Goal: Complete application form

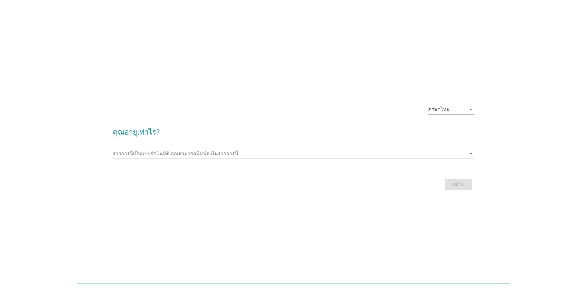
click at [300, 140] on form "คุณอายุเท่าไร? รายการนี้เป็นแบบอัตโนมัติ [PERSON_NAME]พิมพ์ลงในรายการนี้ arrow_…" at bounding box center [294, 155] width 362 height 71
click at [303, 145] on div "รายการนี้เป็นแบบอัตโนมัติ [PERSON_NAME]พิมพ์ลงในรายการนี้ arrow_drop_down" at bounding box center [294, 155] width 362 height 20
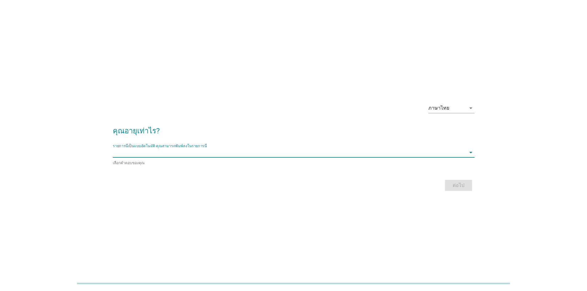
click at [311, 152] on input "รายการนี้เป็นแบบอัตโนมัติ คุณสามารถพิมพ์ลงในรายการนี้" at bounding box center [289, 153] width 353 height 10
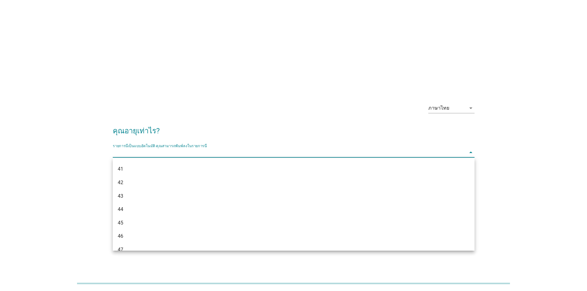
scroll to position [339, 0]
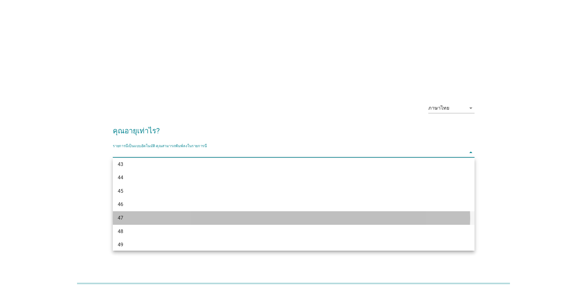
click at [122, 220] on div "47" at bounding box center [279, 217] width 323 height 7
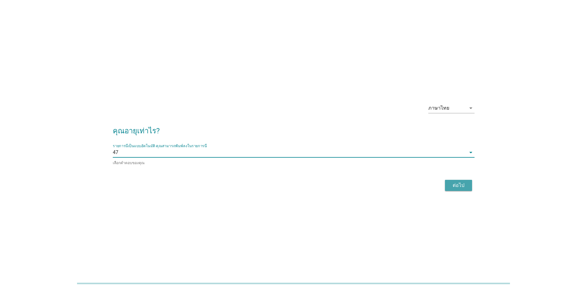
click at [463, 184] on div "ต่อไป" at bounding box center [458, 185] width 17 height 7
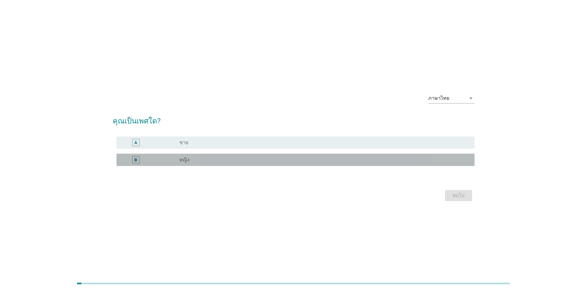
click at [206, 161] on div "radio_button_unchecked หญิง" at bounding box center [321, 160] width 285 height 6
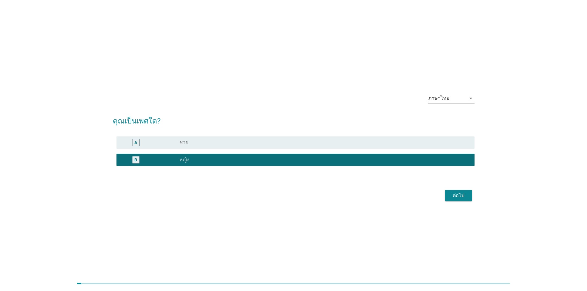
click at [469, 194] on button "ต่อไป" at bounding box center [458, 195] width 27 height 11
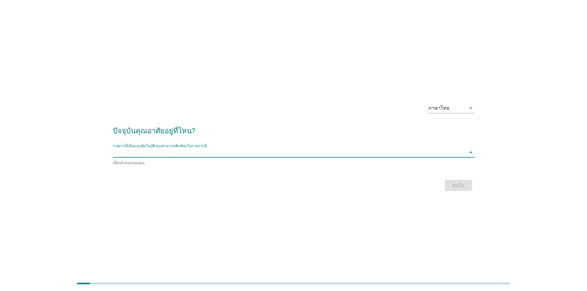
click at [234, 152] on input "รายการนี้เป็นแบบอัตโนมัติ คุณสามารถพิมพ์ลงในรายการนี้" at bounding box center [289, 153] width 353 height 10
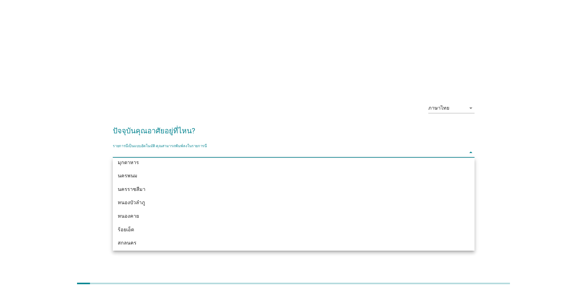
scroll to position [123, 0]
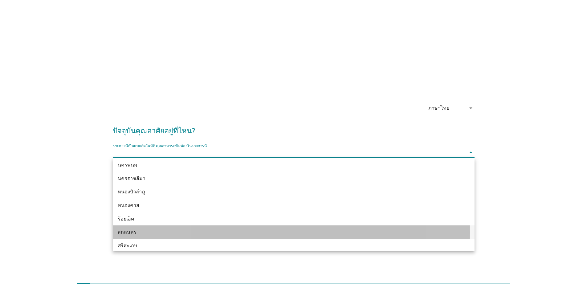
click at [128, 232] on div "สกลนคร" at bounding box center [279, 232] width 323 height 7
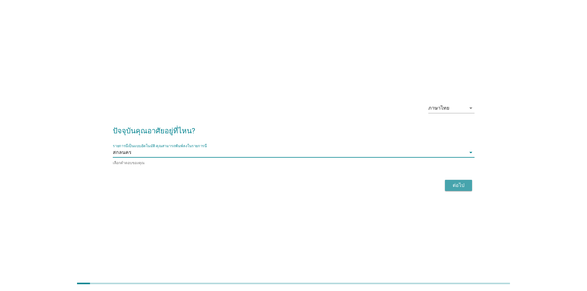
click at [454, 186] on div "ต่อไป" at bounding box center [458, 185] width 17 height 7
